Goal: Task Accomplishment & Management: Manage account settings

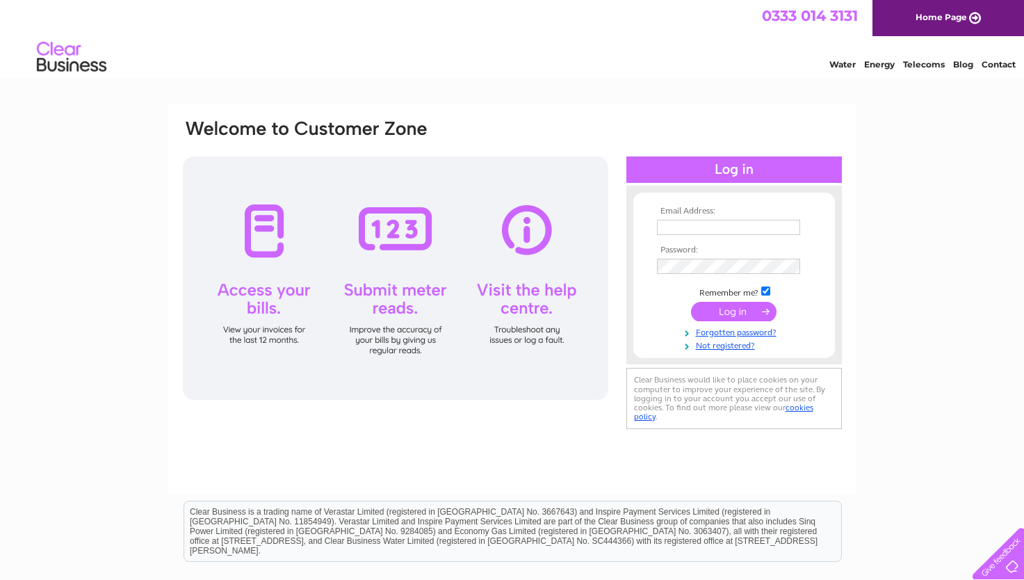
type input "[EMAIL_ADDRESS][DOMAIN_NAME]"
click at [719, 310] on input "submit" at bounding box center [733, 311] width 85 height 19
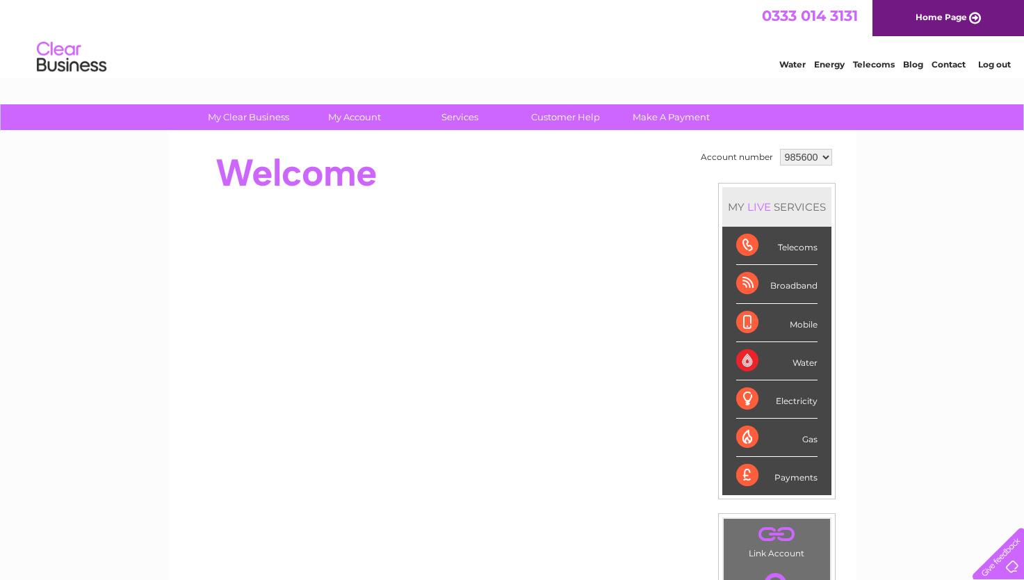
click at [826, 157] on select "985600" at bounding box center [806, 157] width 52 height 17
click at [825, 158] on select "985600" at bounding box center [806, 157] width 52 height 17
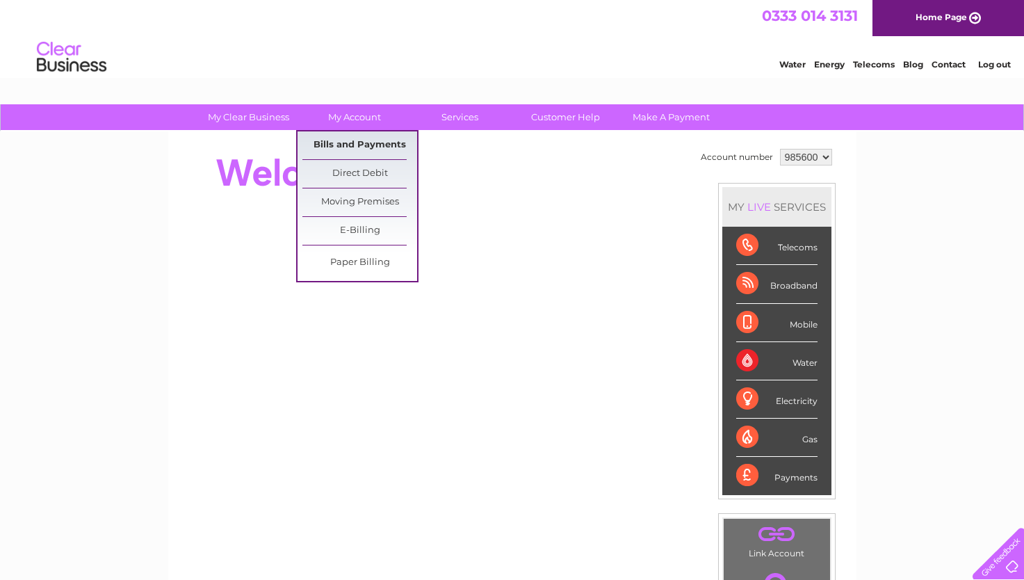
click at [355, 138] on link "Bills and Payments" at bounding box center [359, 145] width 115 height 28
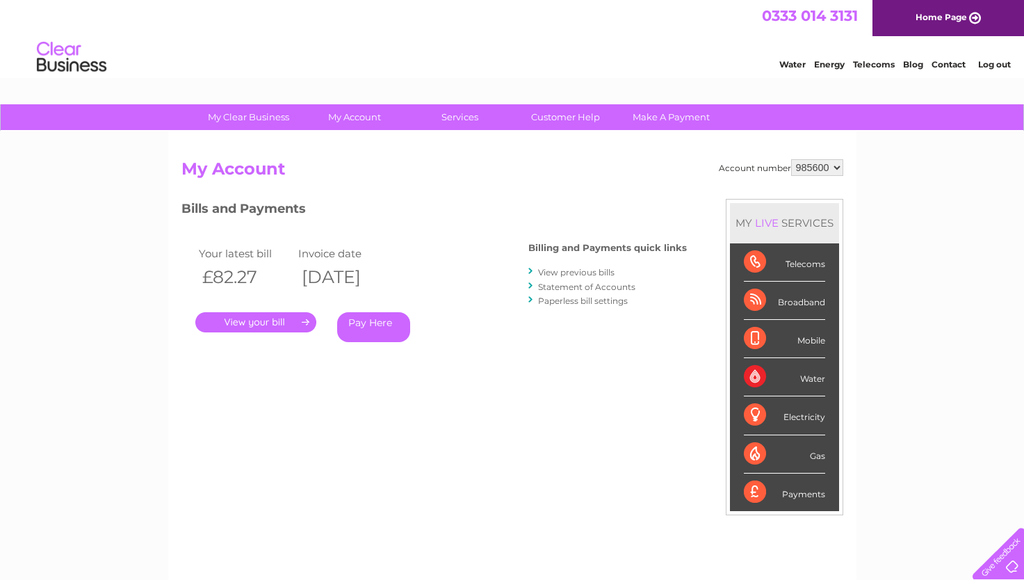
click at [263, 319] on link "." at bounding box center [255, 322] width 121 height 20
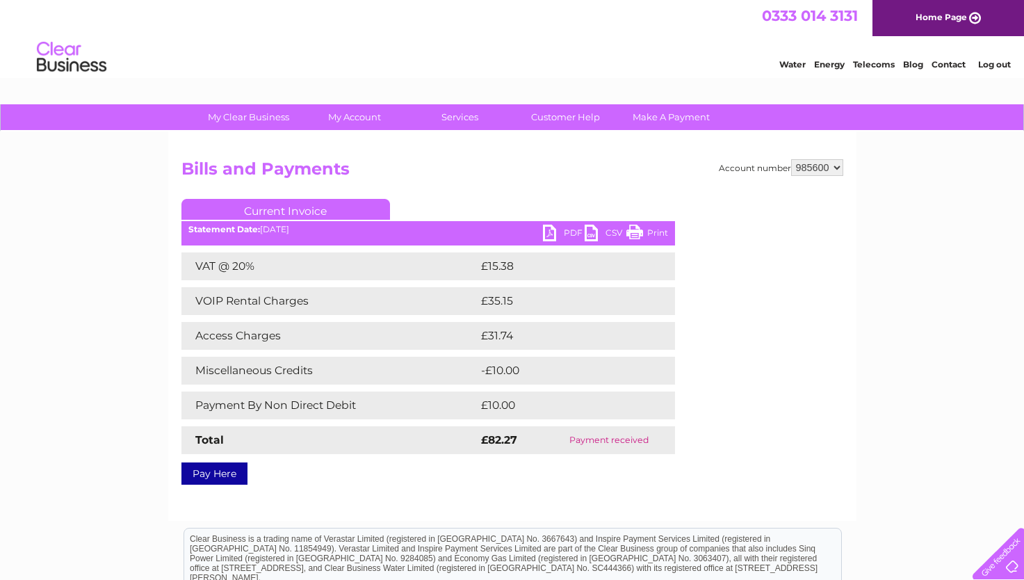
click at [234, 205] on link "Current Invoice" at bounding box center [285, 209] width 208 height 21
click at [240, 210] on link "Current Invoice" at bounding box center [285, 209] width 208 height 21
click at [310, 207] on link "Current Invoice" at bounding box center [285, 209] width 208 height 21
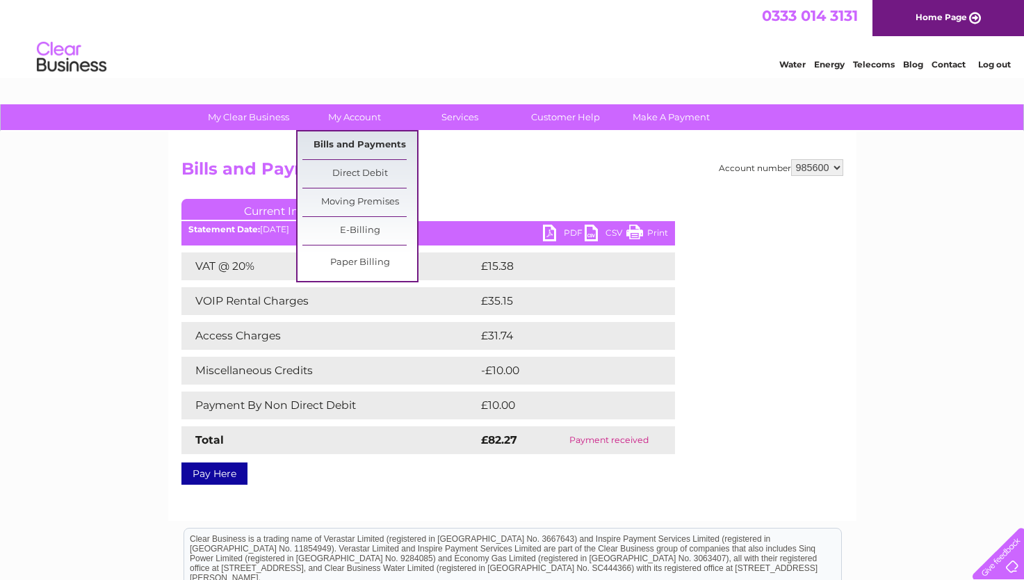
click at [354, 147] on link "Bills and Payments" at bounding box center [359, 145] width 115 height 28
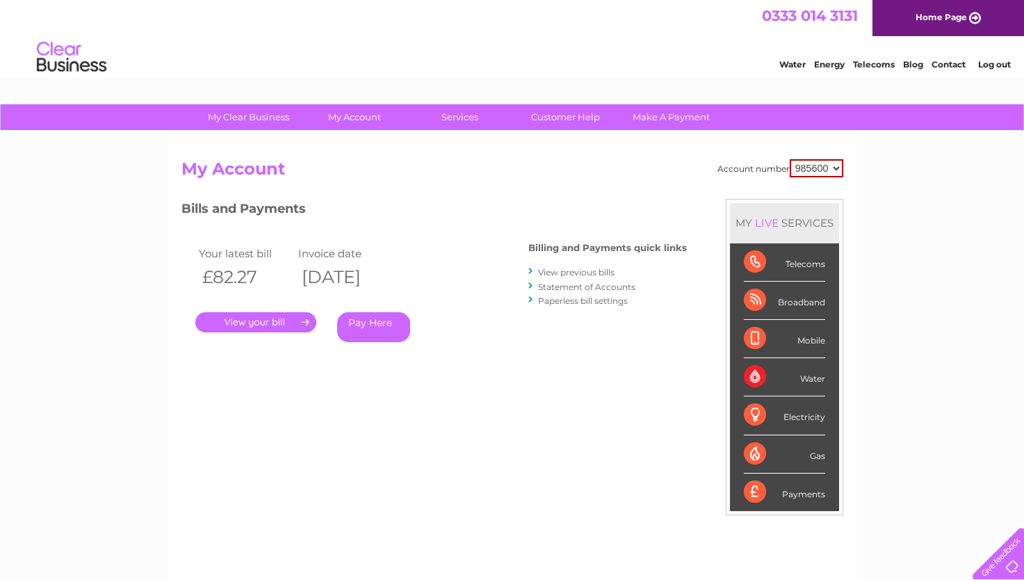
click at [564, 285] on link "Statement of Accounts" at bounding box center [586, 286] width 97 height 10
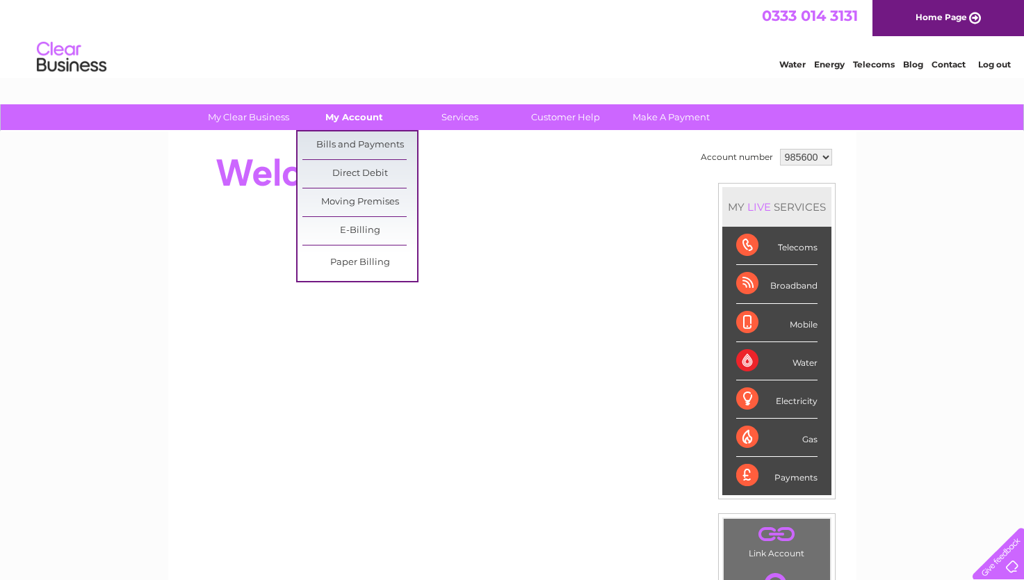
click at [344, 115] on link "My Account" at bounding box center [354, 117] width 115 height 26
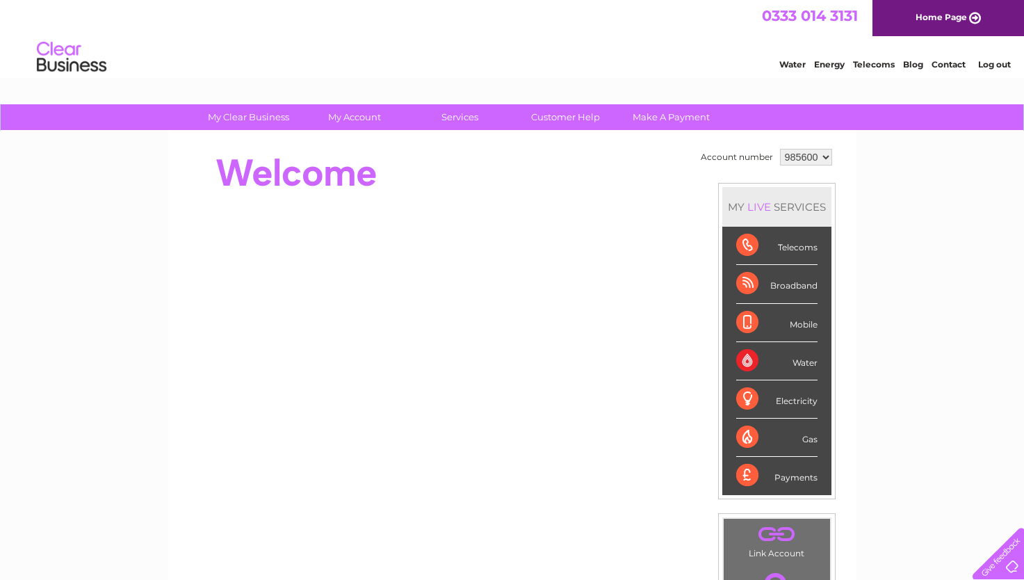
click at [824, 155] on select "985600" at bounding box center [806, 157] width 52 height 17
click at [876, 110] on div "My Clear Business Login Details My Details My Preferences Link Account My Accou…" at bounding box center [512, 117] width 1024 height 27
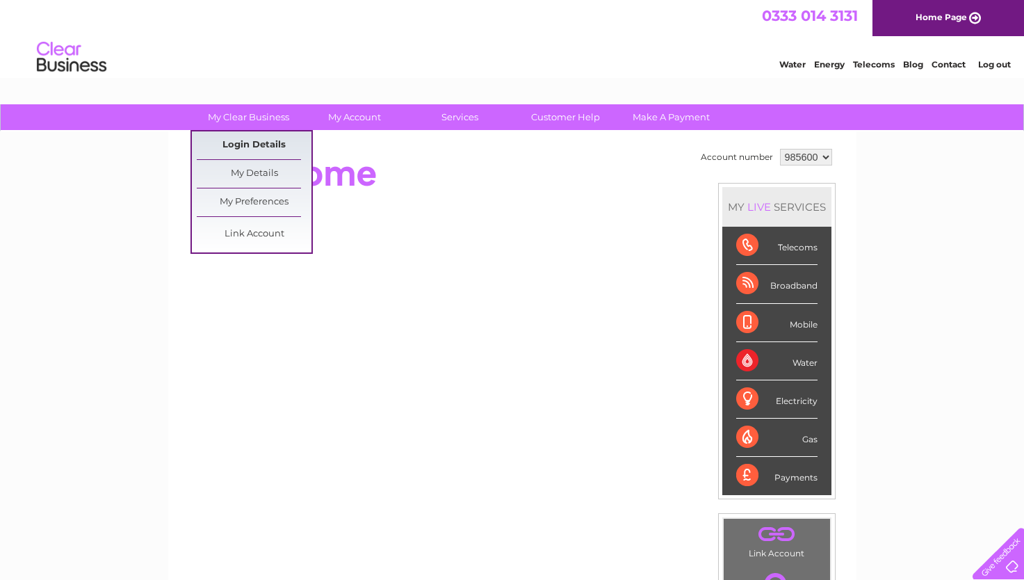
click at [253, 138] on link "Login Details" at bounding box center [254, 145] width 115 height 28
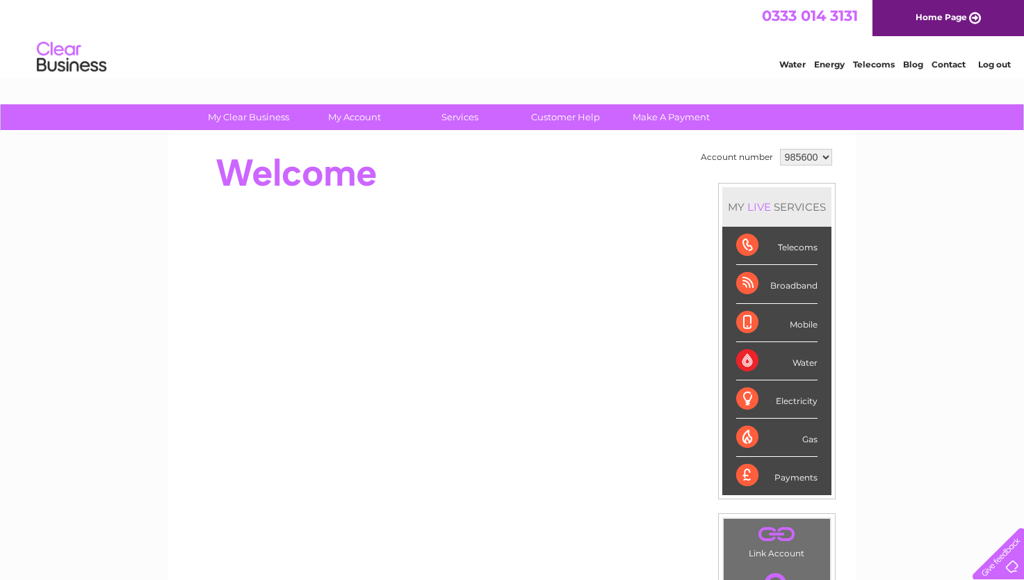
click at [823, 156] on select "985600" at bounding box center [806, 157] width 52 height 17
click at [780, 149] on select "985600" at bounding box center [806, 157] width 52 height 17
drag, startPoint x: 821, startPoint y: 167, endPoint x: 821, endPoint y: 176, distance: 8.3
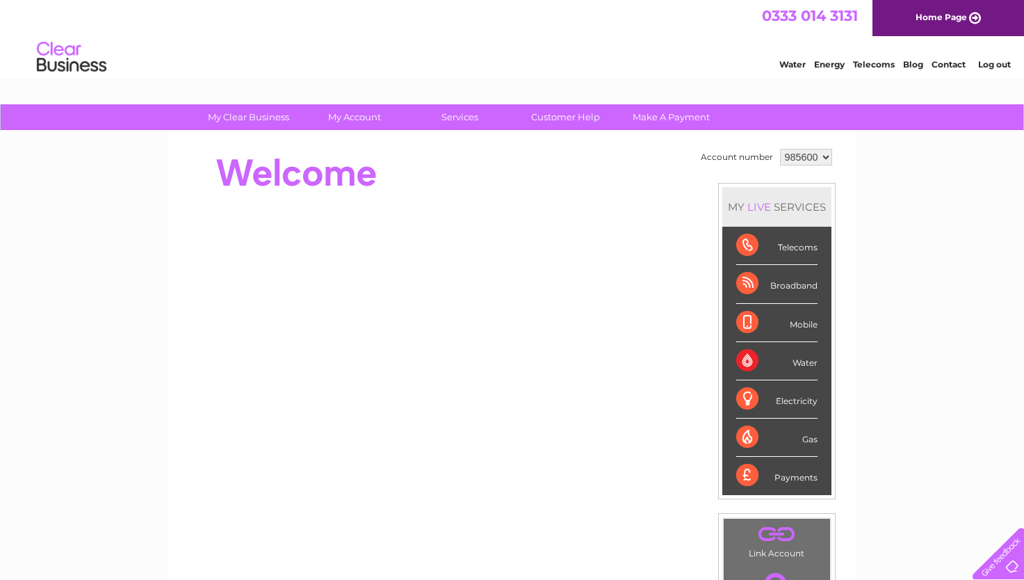
click at [821, 176] on td "Account number 985600 MY LIVE SERVICES Telecoms Broadband Mobile Water Electric…" at bounding box center [766, 389] width 138 height 488
click at [759, 543] on link "." at bounding box center [776, 534] width 99 height 24
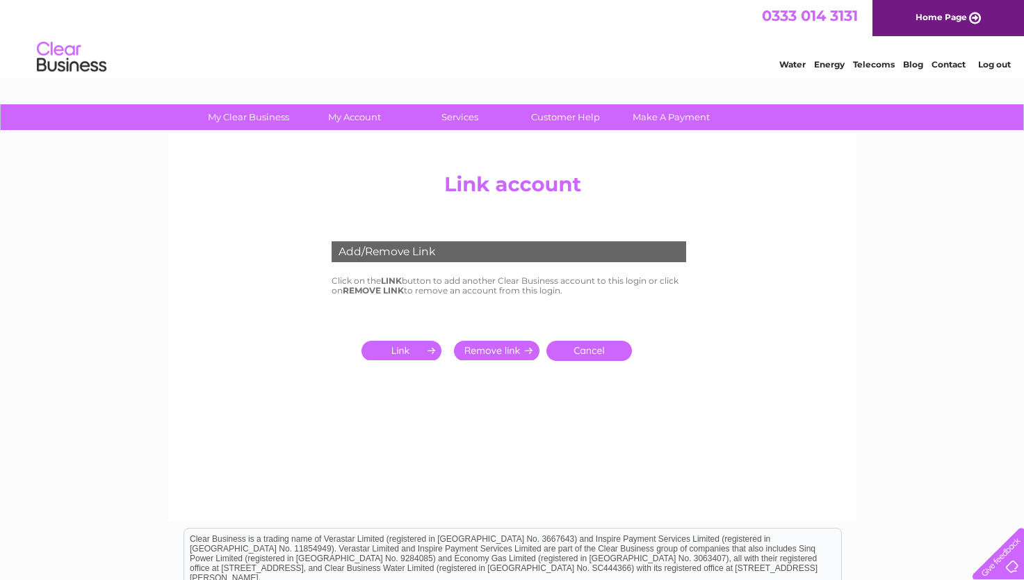
click at [415, 350] on input "submit" at bounding box center [403, 349] width 85 height 19
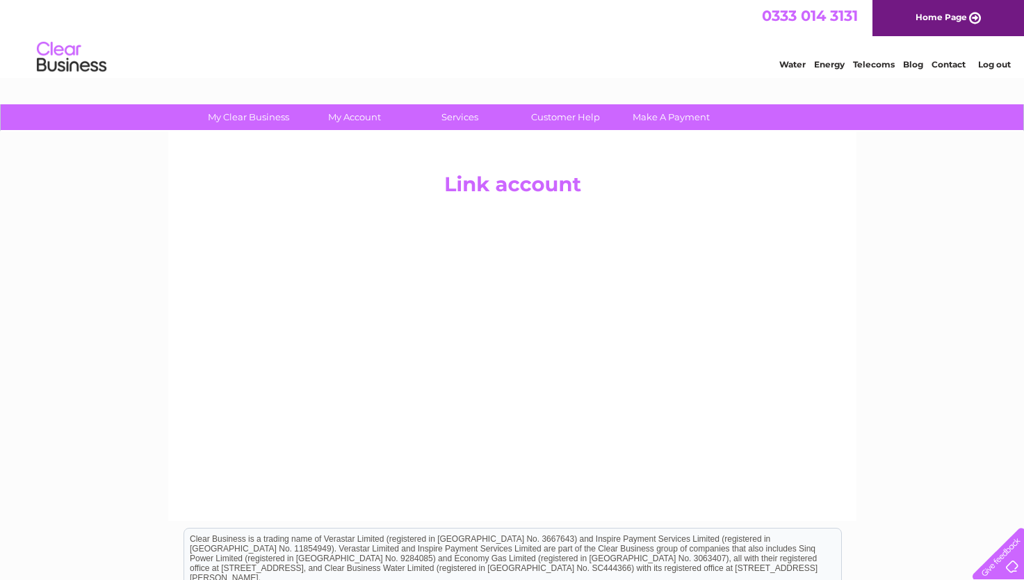
click at [415, 350] on div "Add/Remove Link Click on the LINK button to add another Clear Business account …" at bounding box center [511, 317] width 419 height 181
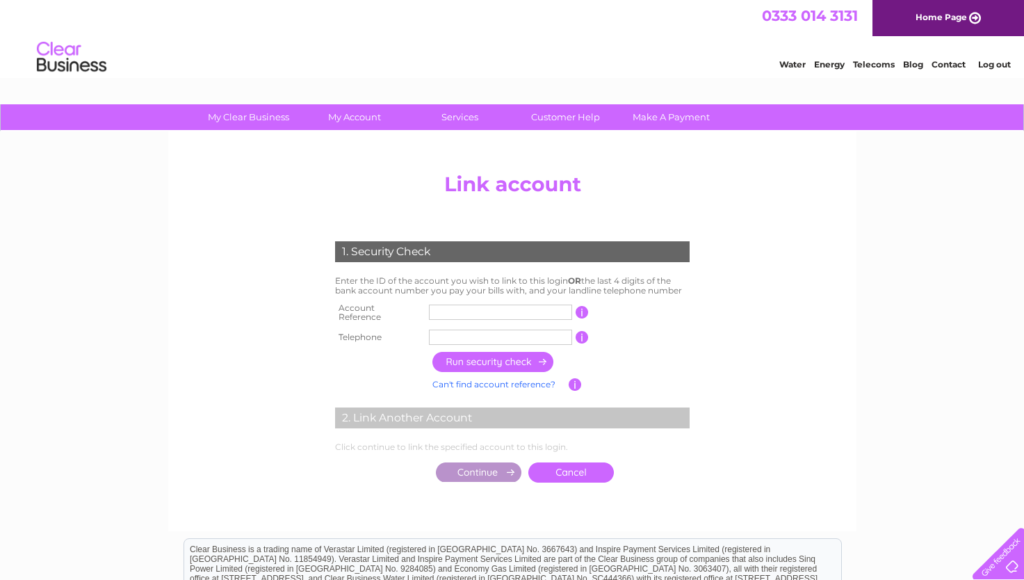
click at [436, 304] on input "text" at bounding box center [500, 311] width 143 height 15
type input "30324150"
click at [454, 332] on input "text" at bounding box center [500, 336] width 143 height 15
type input "07970252648"
click at [480, 357] on input "button" at bounding box center [493, 362] width 122 height 20
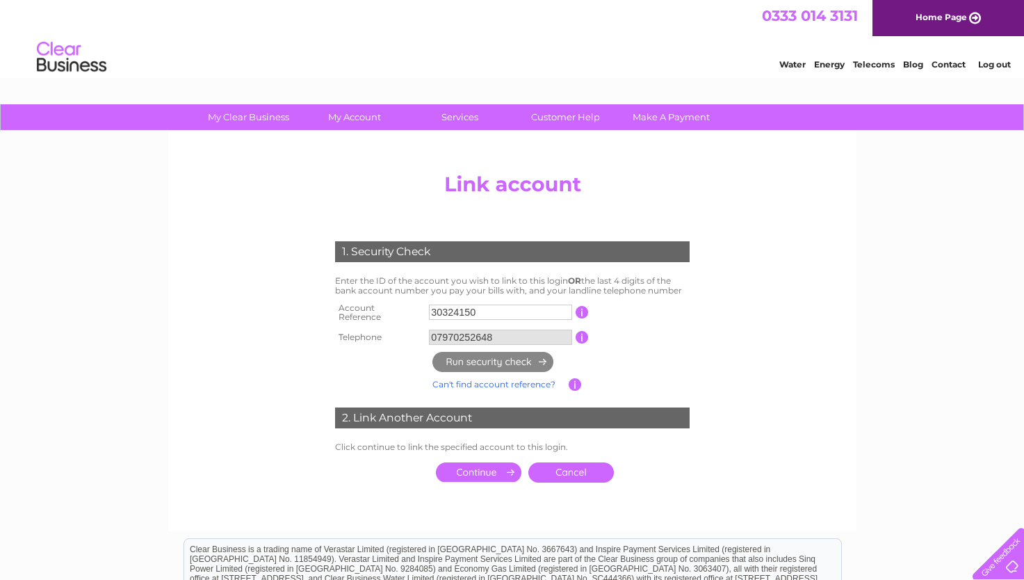
click at [500, 335] on input "07970252648" at bounding box center [500, 336] width 143 height 15
click at [496, 330] on input "07970252648" at bounding box center [500, 336] width 143 height 15
click at [581, 331] on input "button" at bounding box center [581, 337] width 13 height 13
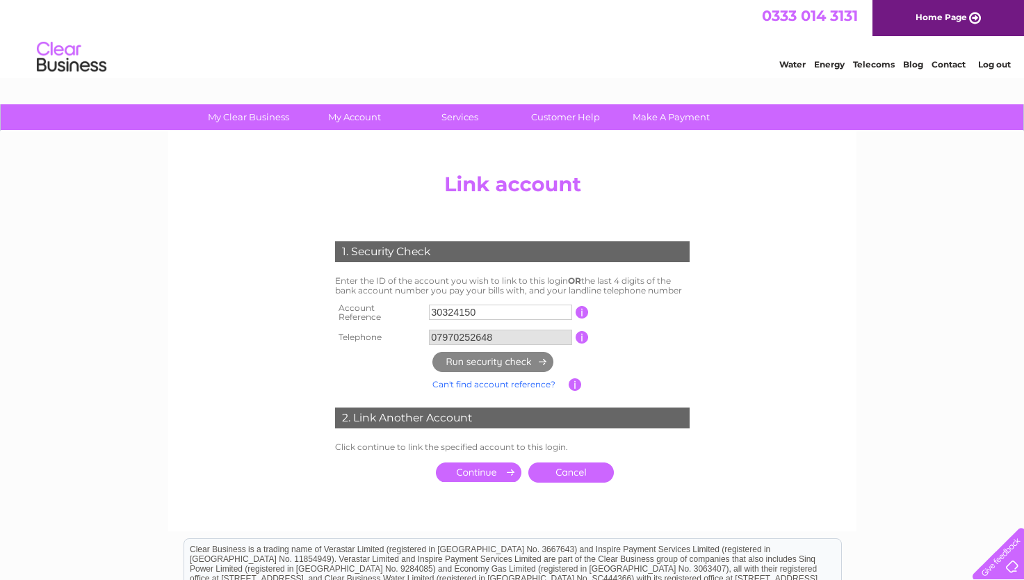
click at [581, 331] on input "button" at bounding box center [581, 337] width 13 height 13
click at [582, 313] on input "button" at bounding box center [581, 312] width 13 height 13
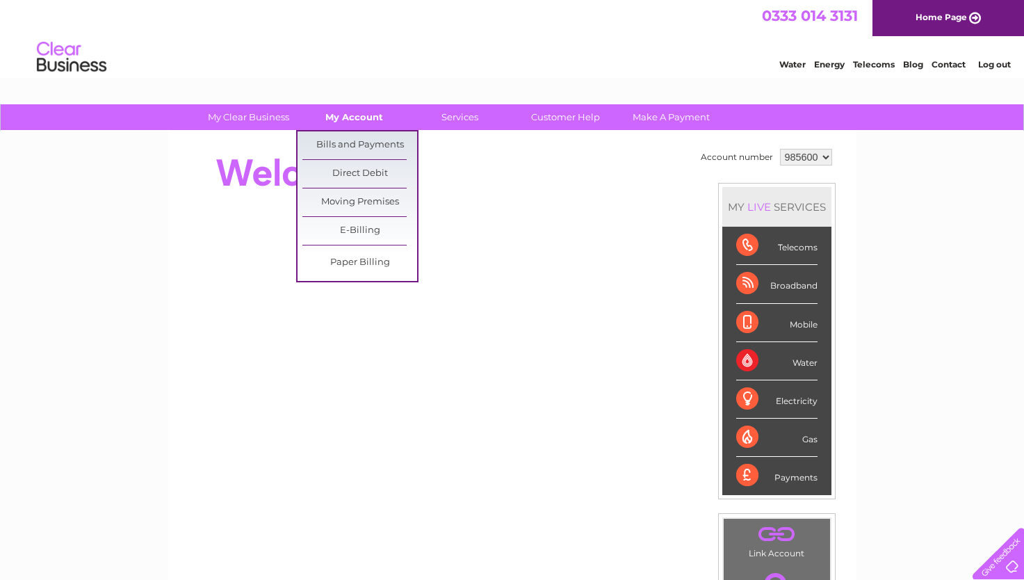
click at [347, 120] on link "My Account" at bounding box center [354, 117] width 115 height 26
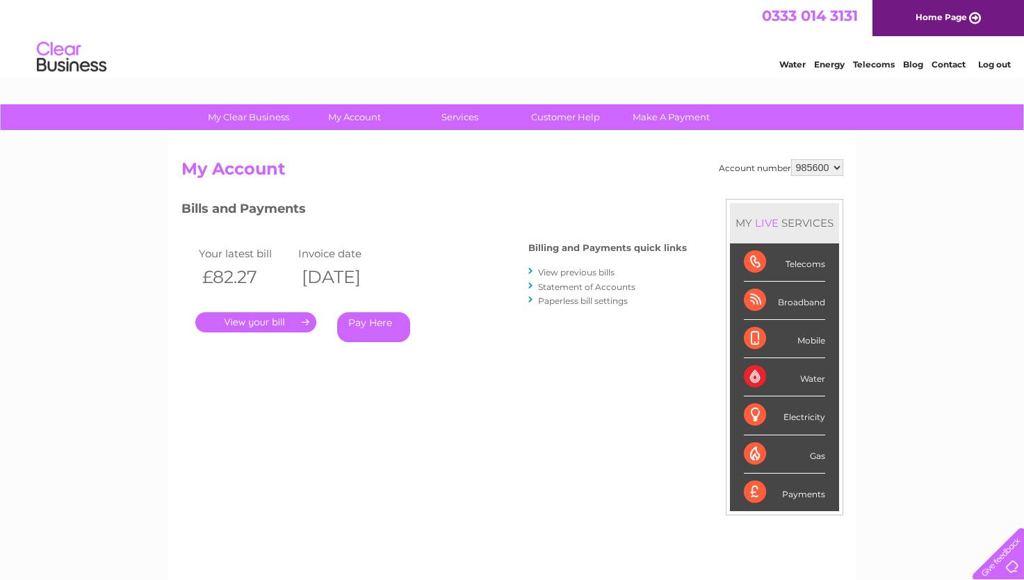
click at [258, 318] on link "." at bounding box center [255, 322] width 121 height 20
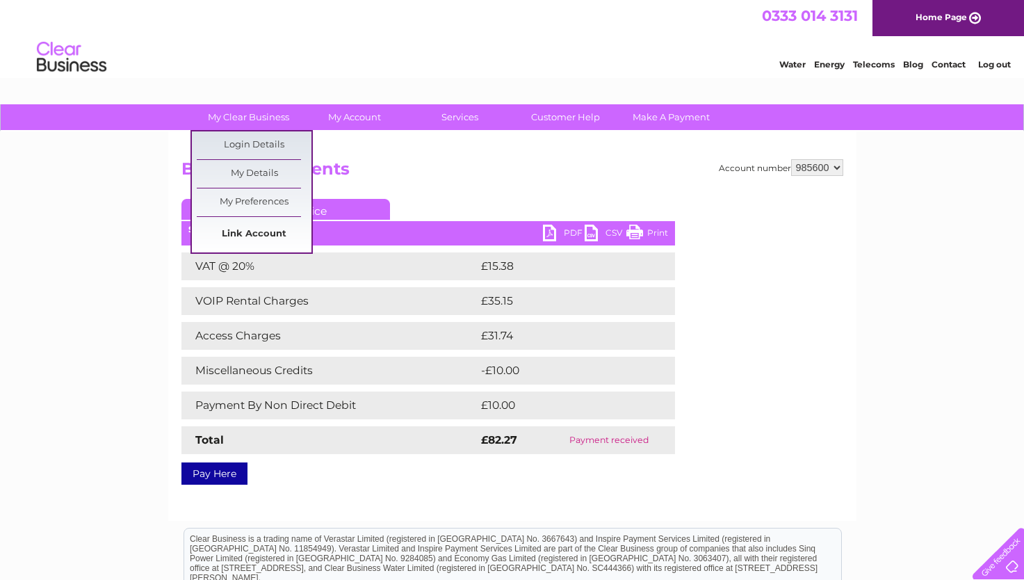
click at [235, 233] on link "Link Account" at bounding box center [254, 234] width 115 height 28
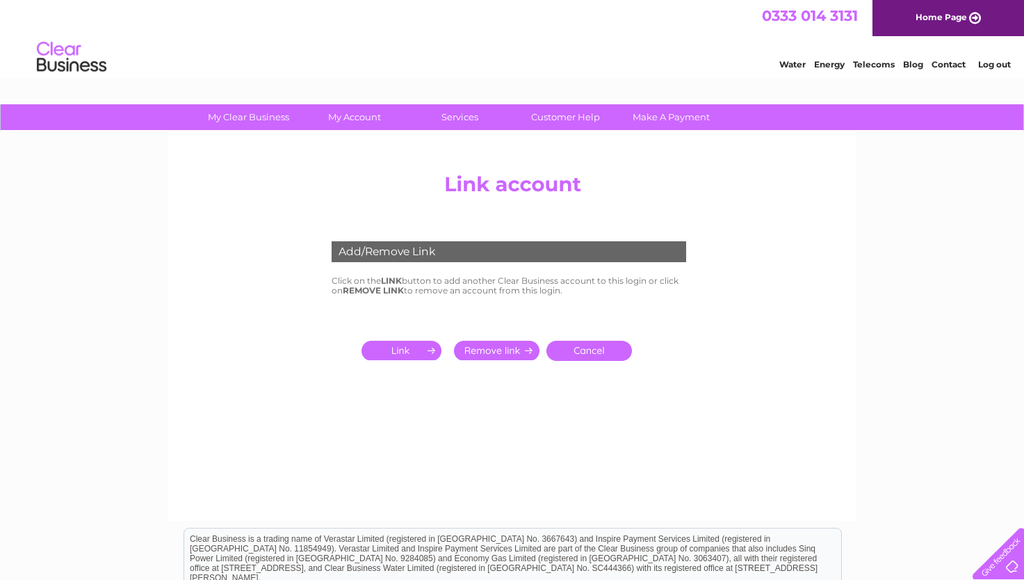
click at [406, 352] on input "submit" at bounding box center [403, 349] width 85 height 19
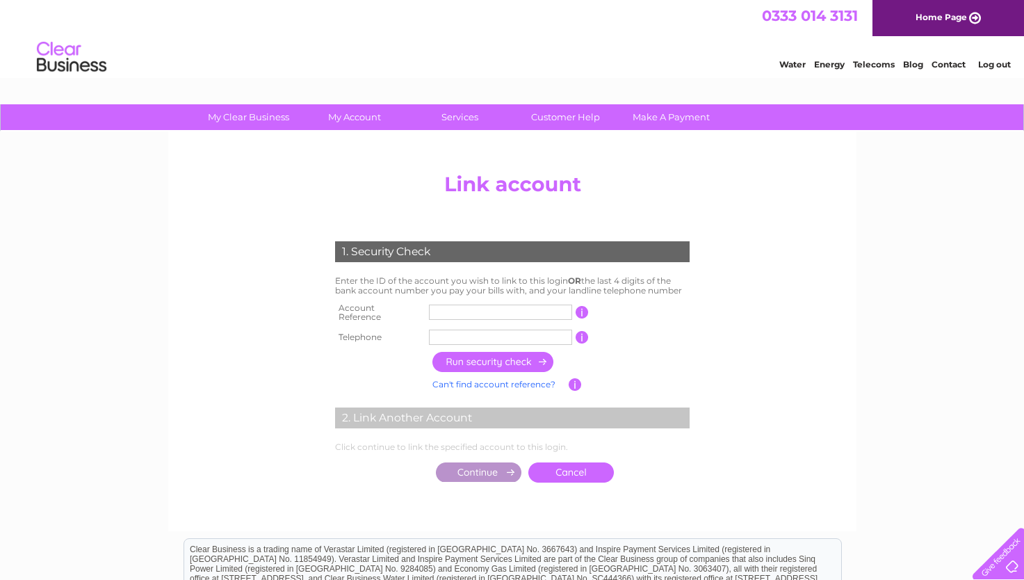
click at [439, 306] on input "text" at bounding box center [500, 311] width 143 height 15
type input "30324150"
click at [451, 336] on input "text" at bounding box center [500, 336] width 143 height 15
click at [495, 352] on input "button" at bounding box center [493, 362] width 122 height 20
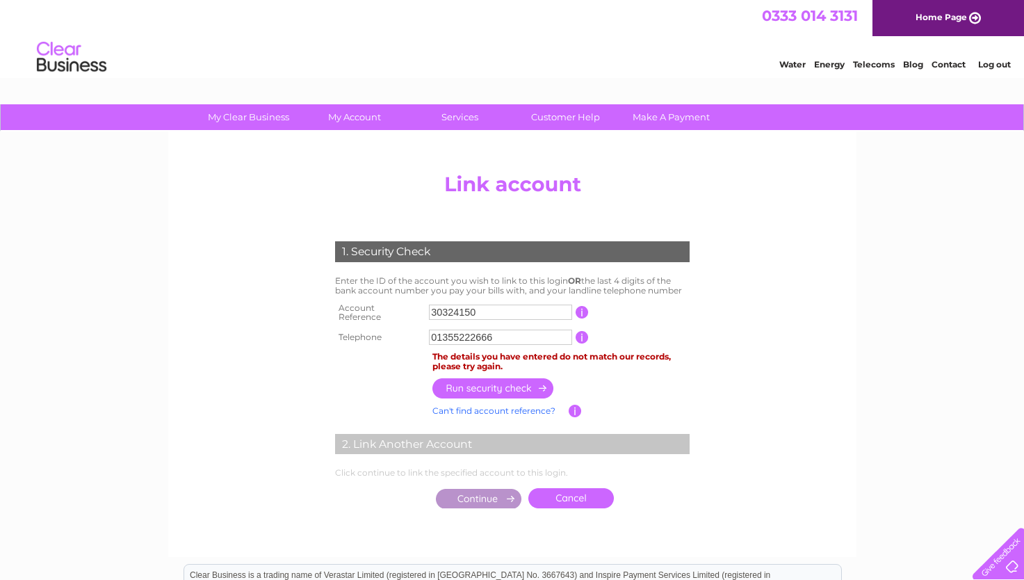
click at [504, 331] on input "01355222666" at bounding box center [500, 336] width 143 height 15
type input "0"
type input "07970252648"
click at [457, 379] on input "button" at bounding box center [493, 388] width 122 height 20
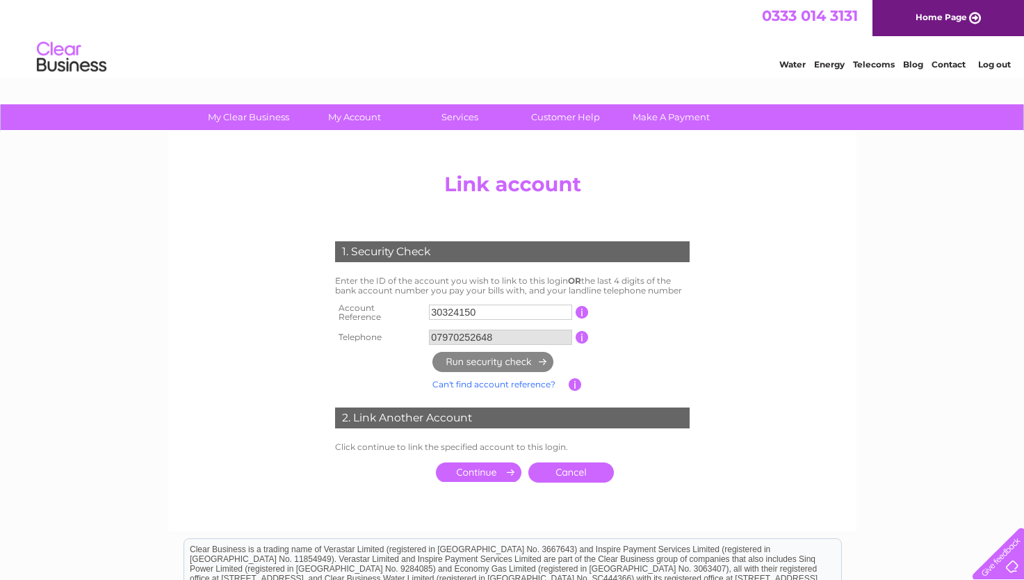
click at [453, 379] on link "Can't find account reference?" at bounding box center [493, 384] width 123 height 10
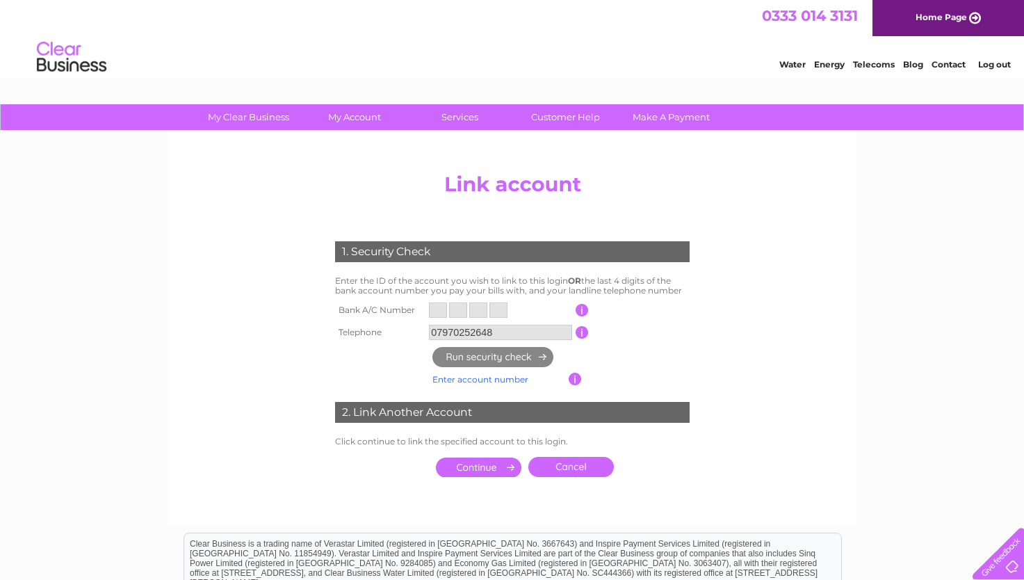
click at [436, 306] on input "text" at bounding box center [438, 309] width 18 height 15
click at [583, 303] on td at bounding box center [581, 310] width 13 height 22
click at [434, 315] on input "text" at bounding box center [438, 309] width 18 height 15
click at [430, 310] on input "text" at bounding box center [438, 309] width 18 height 15
click at [335, 310] on th "Bank A/C Number" at bounding box center [378, 310] width 95 height 22
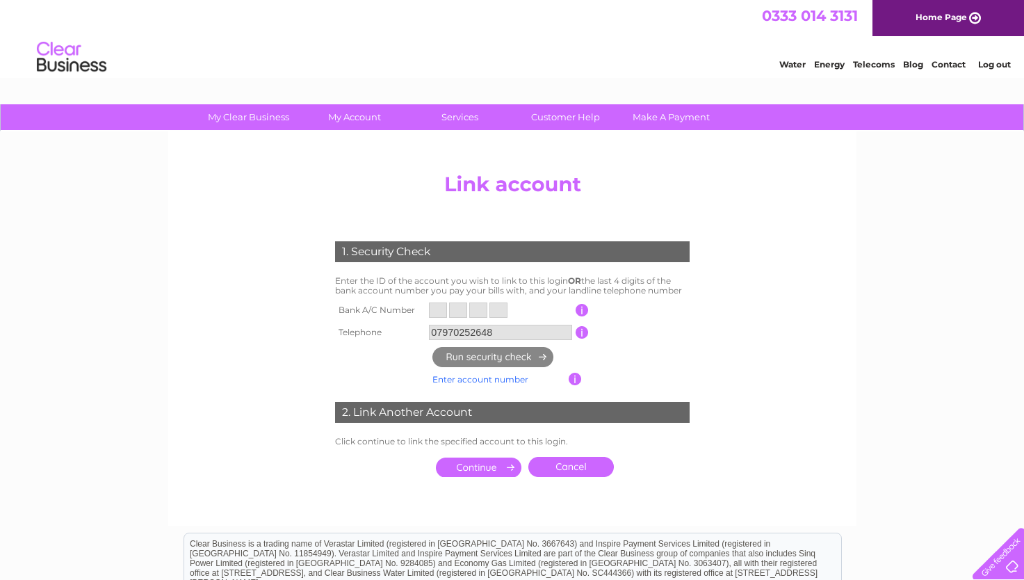
click at [357, 256] on div "1. Security Check" at bounding box center [512, 251] width 354 height 21
click at [493, 374] on td "Can't find account reference? Enter account number" at bounding box center [499, 379] width 140 height 18
drag, startPoint x: 493, startPoint y: 374, endPoint x: 468, endPoint y: 375, distance: 24.3
click at [468, 375] on link "Enter account number" at bounding box center [480, 379] width 96 height 10
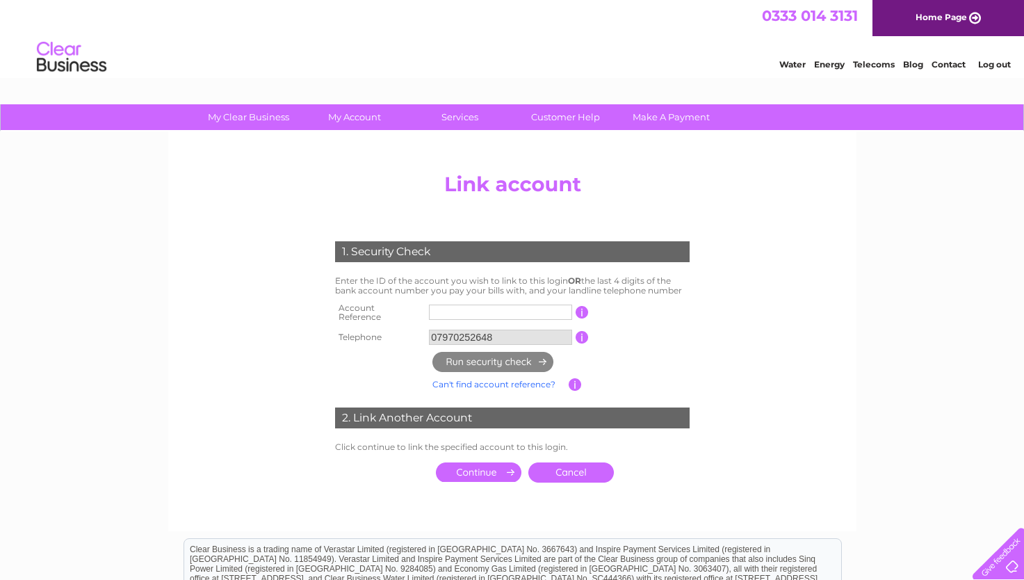
click at [577, 380] on input "button" at bounding box center [574, 384] width 13 height 13
click at [509, 310] on input "text" at bounding box center [500, 311] width 143 height 15
type input "7581"
click at [520, 380] on link "Can't find account reference?" at bounding box center [493, 384] width 123 height 10
click at [0, 0] on link "Enter account number" at bounding box center [0, 0] width 0 height 0
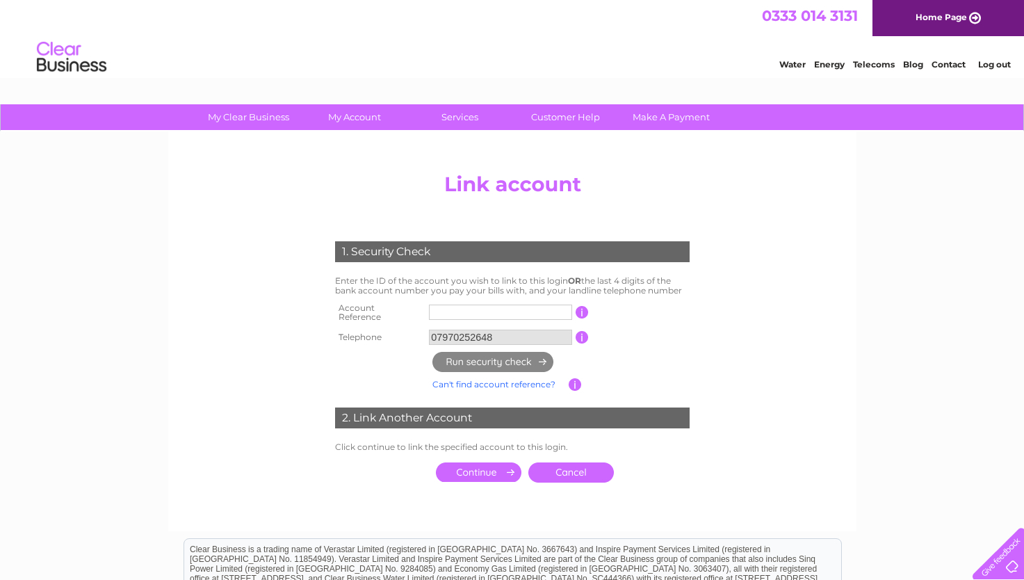
click at [441, 306] on input "text" at bounding box center [500, 311] width 143 height 15
type input "7581"
click at [584, 307] on input "button" at bounding box center [581, 312] width 13 height 13
click at [483, 469] on input "submit" at bounding box center [478, 471] width 85 height 19
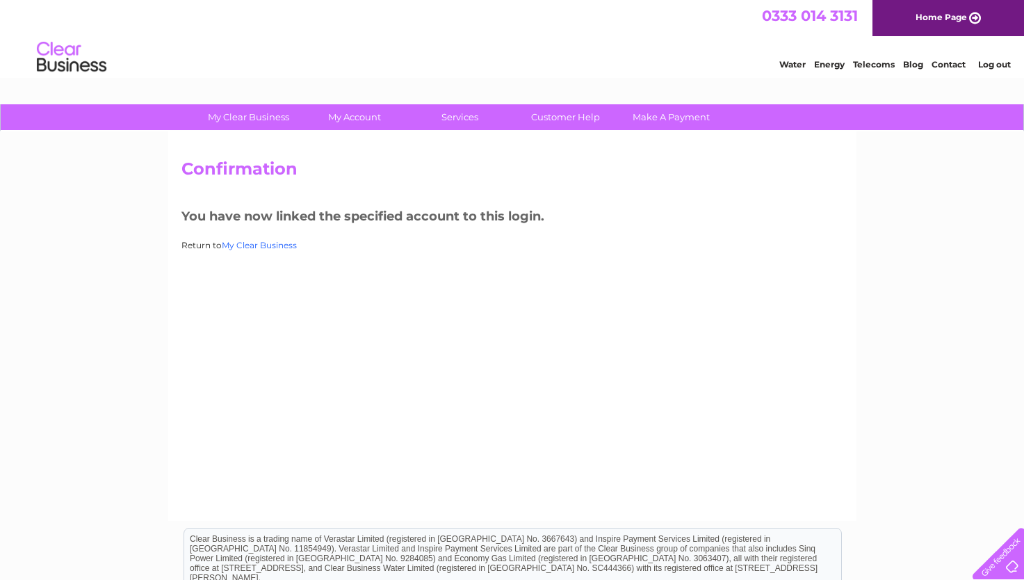
click at [256, 244] on link "My Clear Business" at bounding box center [259, 245] width 75 height 10
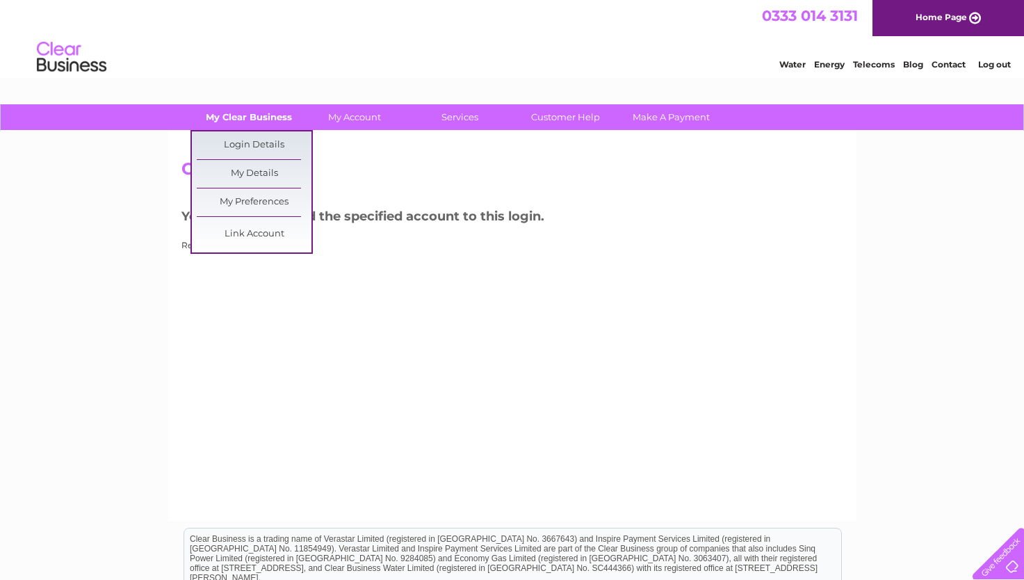
click at [253, 111] on link "My Clear Business" at bounding box center [248, 117] width 115 height 26
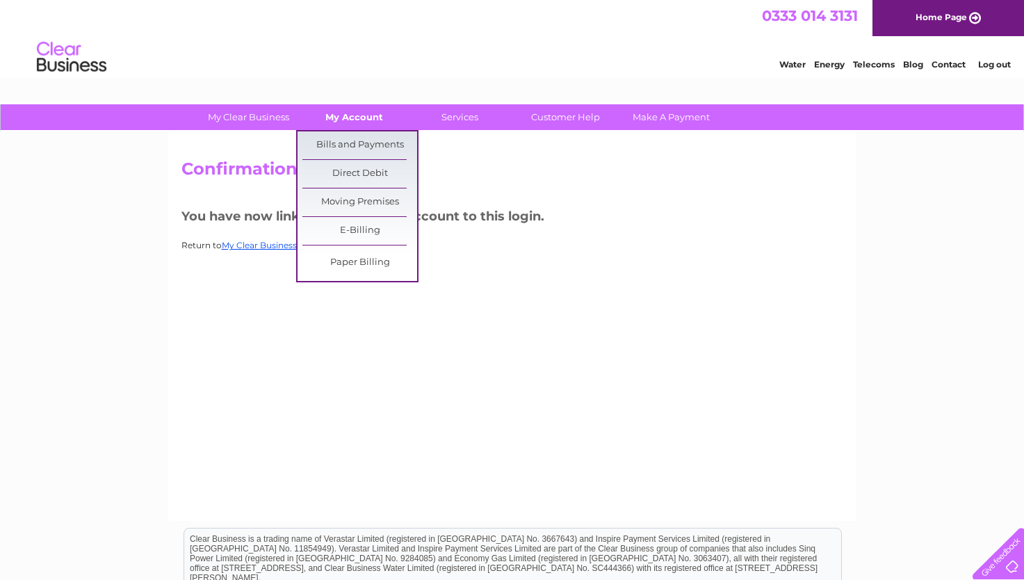
click at [357, 119] on link "My Account" at bounding box center [354, 117] width 115 height 26
click at [357, 136] on link "Bills and Payments" at bounding box center [359, 145] width 115 height 28
click at [379, 141] on link "Bills and Payments" at bounding box center [359, 145] width 115 height 28
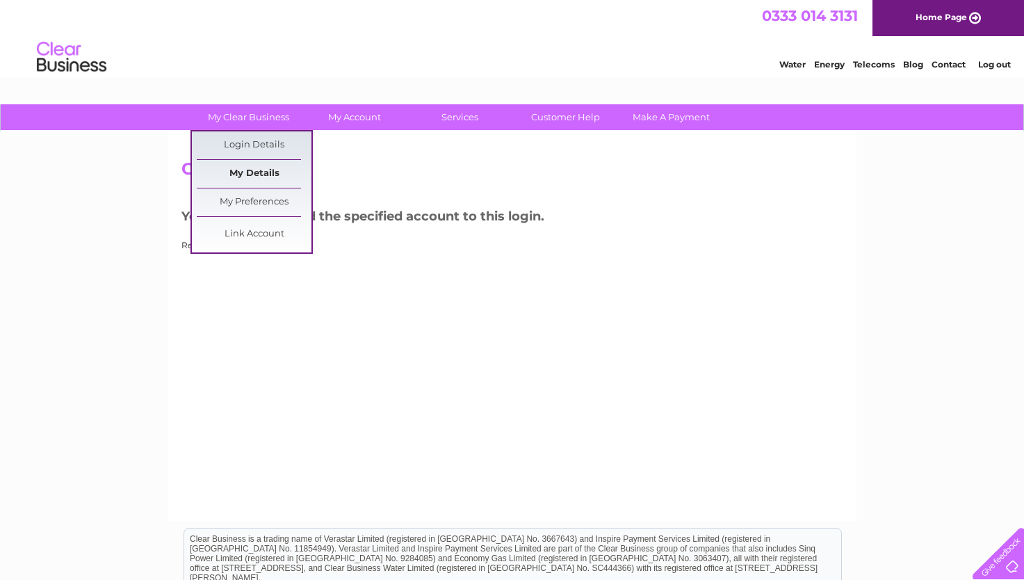
click at [241, 172] on link "My Details" at bounding box center [254, 174] width 115 height 28
click at [238, 146] on link "Login Details" at bounding box center [254, 145] width 115 height 28
click at [222, 121] on link "My Clear Business" at bounding box center [248, 117] width 115 height 26
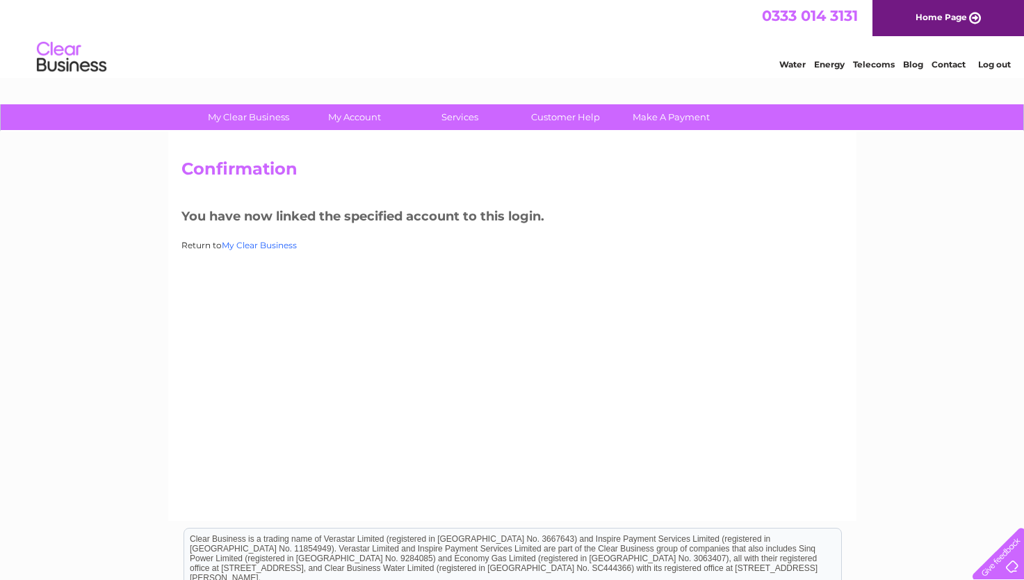
click at [256, 241] on link "My Clear Business" at bounding box center [259, 245] width 75 height 10
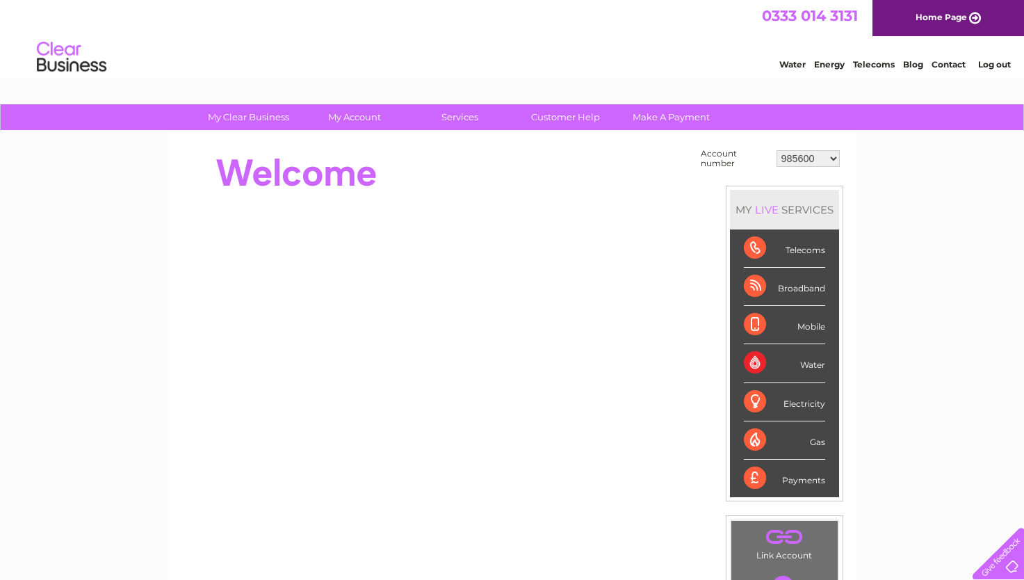
click at [833, 156] on select "985600 30324150" at bounding box center [807, 158] width 63 height 17
select select "30324150"
click at [776, 150] on select "985600 30324150" at bounding box center [807, 158] width 63 height 17
drag, startPoint x: 821, startPoint y: 169, endPoint x: 800, endPoint y: 195, distance: 33.2
click at [800, 195] on div "MY LIVE SERVICES" at bounding box center [784, 210] width 109 height 40
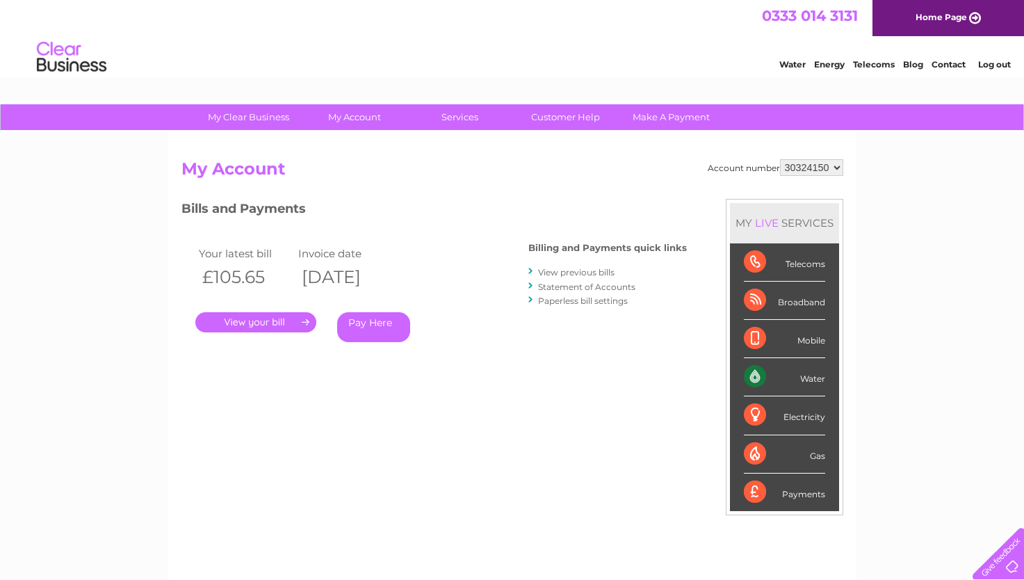
click at [281, 320] on link "." at bounding box center [255, 322] width 121 height 20
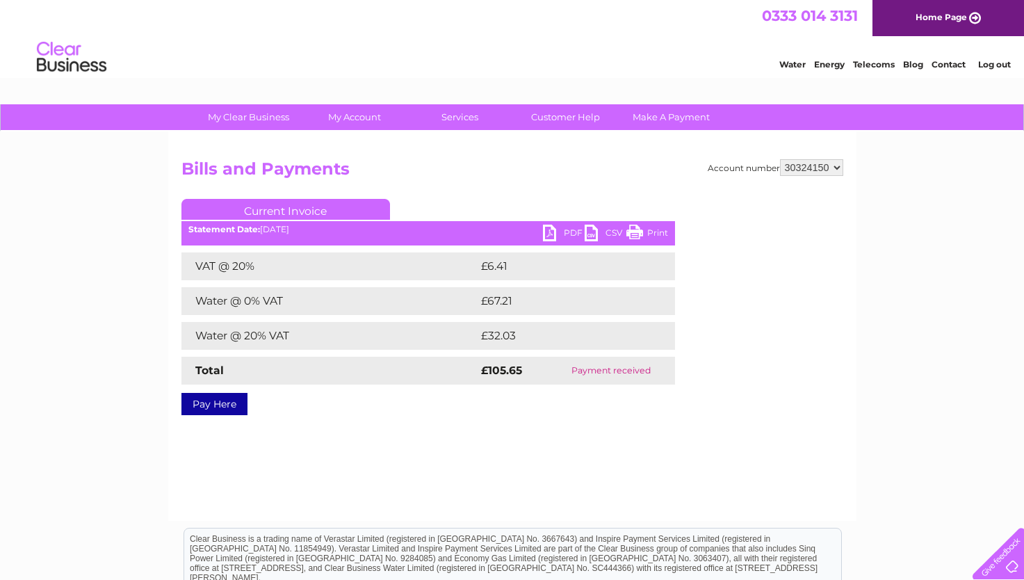
click at [258, 206] on link "Current Invoice" at bounding box center [285, 209] width 208 height 21
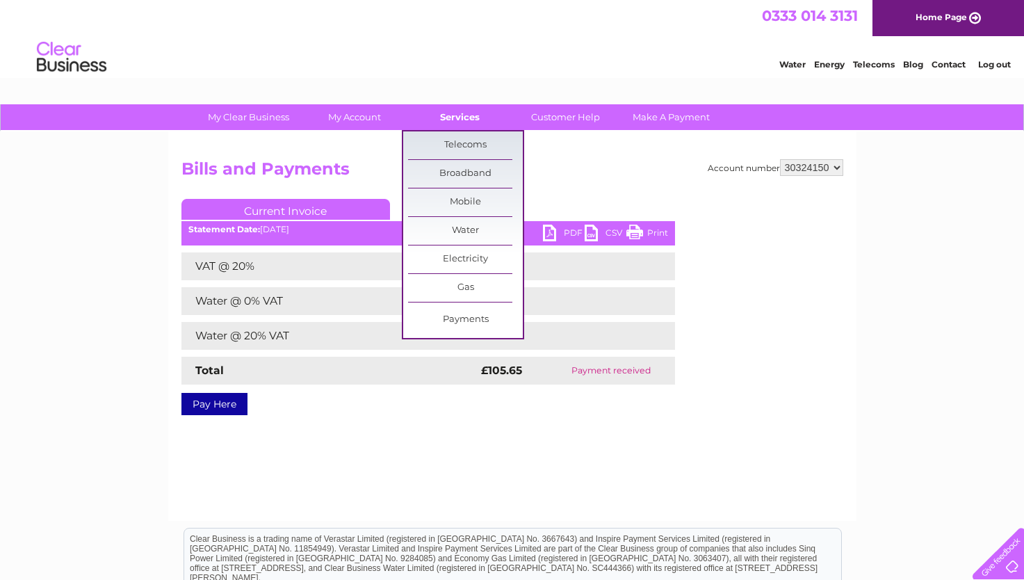
click at [448, 118] on link "Services" at bounding box center [459, 117] width 115 height 26
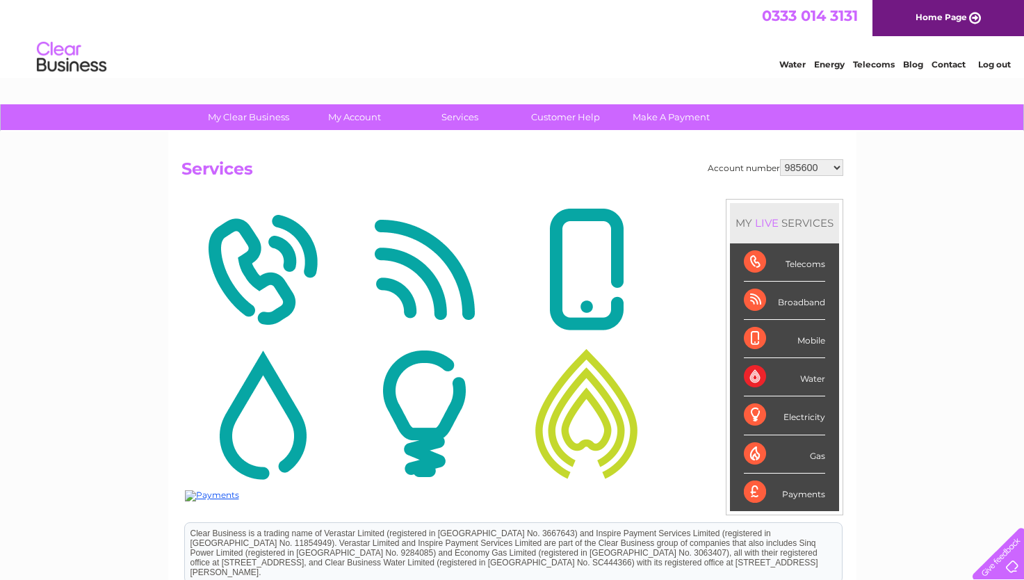
click at [835, 169] on select "985600 30324150" at bounding box center [811, 167] width 63 height 17
select select "30324150"
click at [780, 159] on select "985600 30324150" at bounding box center [811, 167] width 63 height 17
